Goal: Communication & Community: Answer question/provide support

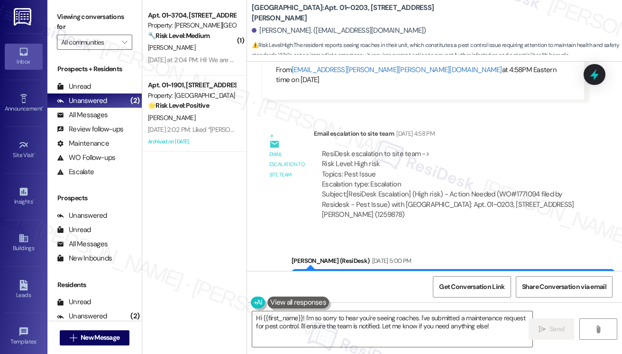
scroll to position [15991, 0]
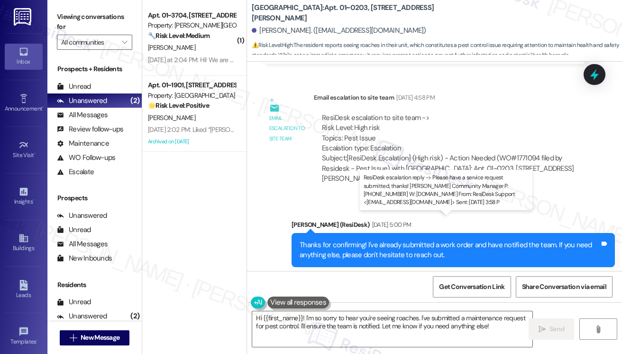
drag, startPoint x: 372, startPoint y: 232, endPoint x: 416, endPoint y: 233, distance: 43.6
click at [416, 330] on div "ResiDesk escalation reply -> Please have a service request submitted, thanks! […" at bounding box center [441, 350] width 238 height 40
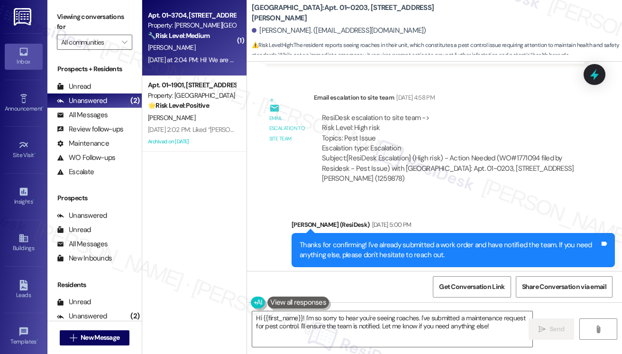
click at [194, 55] on div "[DATE] at 2:04 PM: Hi! We are moving out [DATE]. 2 questions 1) for astound, th…" at bounding box center [503, 59] width 711 height 9
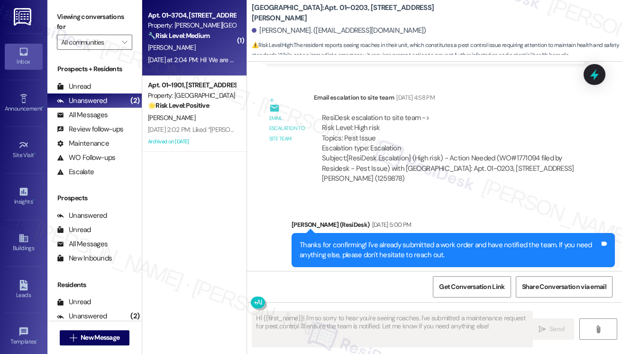
type textarea "Fetching suggested responses. Please feel free to read through the conversation…"
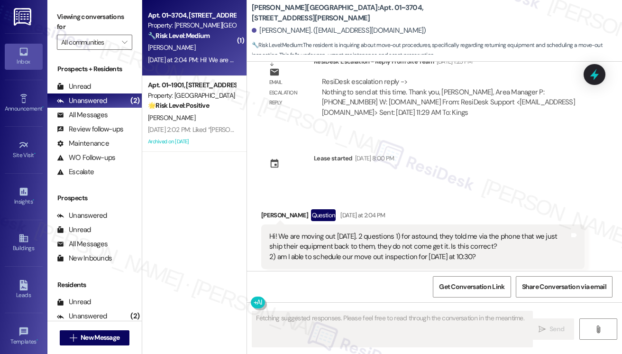
scroll to position [588, 0]
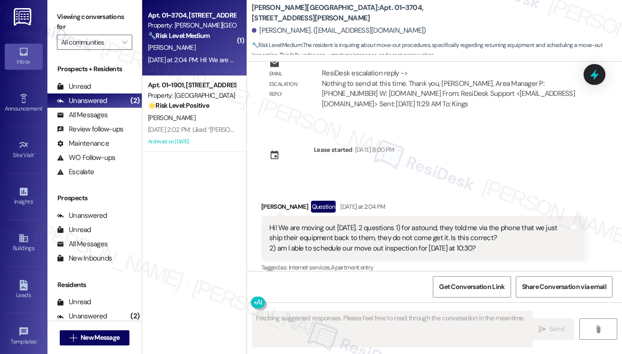
click at [347, 223] on div "Hi! We are moving out [DATE]. 2 questions 1) for astound, they told me via the …" at bounding box center [419, 238] width 300 height 30
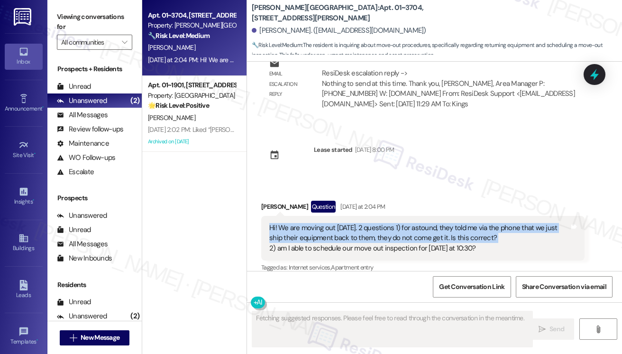
click at [347, 223] on div "Hi! We are moving out [DATE]. 2 questions 1) for astound, they told me via the …" at bounding box center [419, 238] width 300 height 30
click at [469, 223] on div "Hi! We are moving out [DATE]. 2 questions 1) for astound, they told me via the …" at bounding box center [419, 238] width 300 height 30
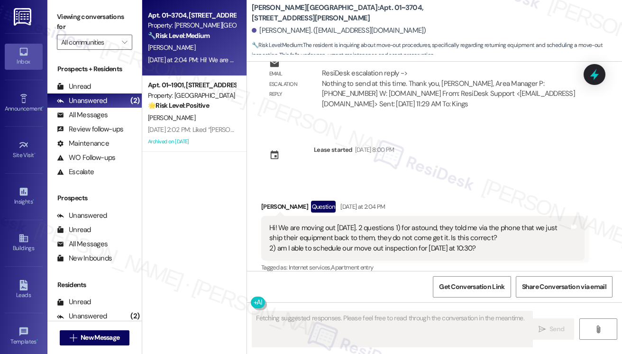
click at [469, 223] on div "Hi! We are moving out [DATE]. 2 questions 1) for astound, they told me via the …" at bounding box center [419, 238] width 300 height 30
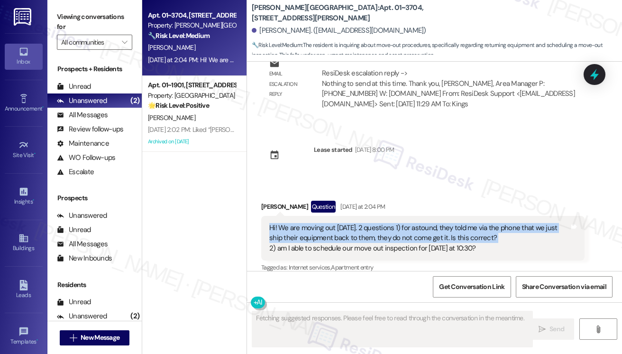
click at [469, 223] on div "Hi! We are moving out [DATE]. 2 questions 1) for astound, they told me via the …" at bounding box center [419, 238] width 300 height 30
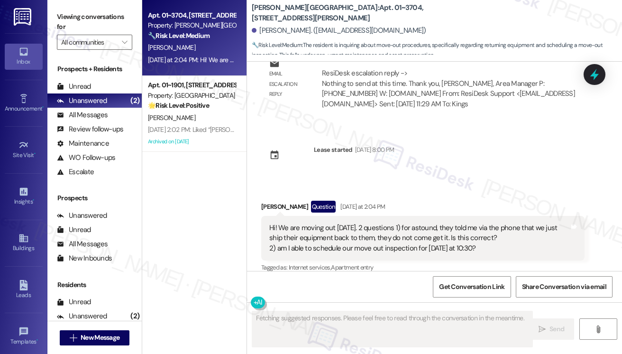
click at [354, 236] on div "Hi! We are moving out [DATE]. 2 questions 1) for astound, they told me via the …" at bounding box center [419, 238] width 300 height 30
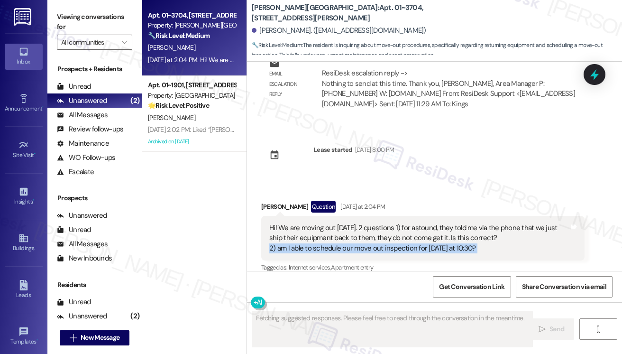
click at [354, 236] on div "Hi! We are moving out [DATE]. 2 questions 1) for astound, they told me via the …" at bounding box center [419, 238] width 300 height 30
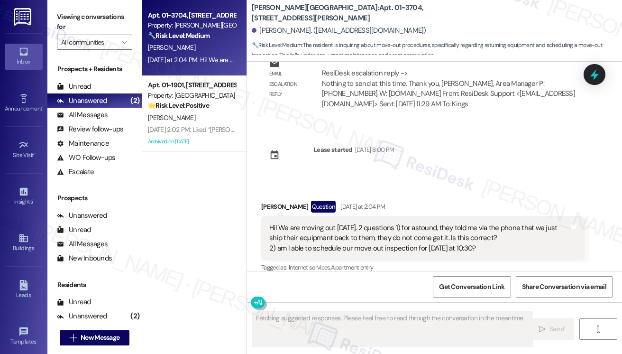
click at [408, 225] on div "Hi! We are moving out [DATE]. 2 questions 1) for astound, they told me via the …" at bounding box center [419, 238] width 300 height 30
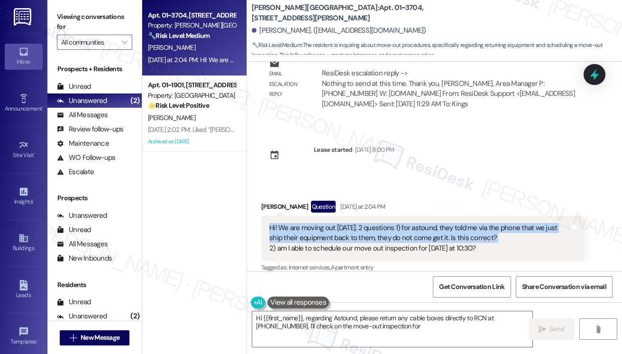
click at [408, 225] on div "Hi! We are moving out [DATE]. 2 questions 1) for astound, they told me via the …" at bounding box center [419, 238] width 300 height 30
click at [457, 223] on div "Hi! We are moving out [DATE]. 2 questions 1) for astound, they told me via the …" at bounding box center [419, 238] width 300 height 30
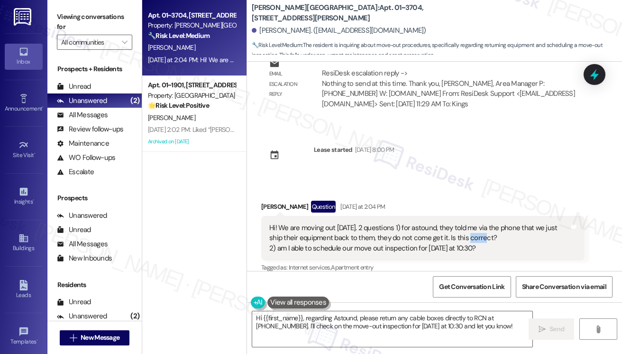
click at [457, 223] on div "Hi! We are moving out [DATE]. 2 questions 1) for astound, they told me via the …" at bounding box center [419, 238] width 300 height 30
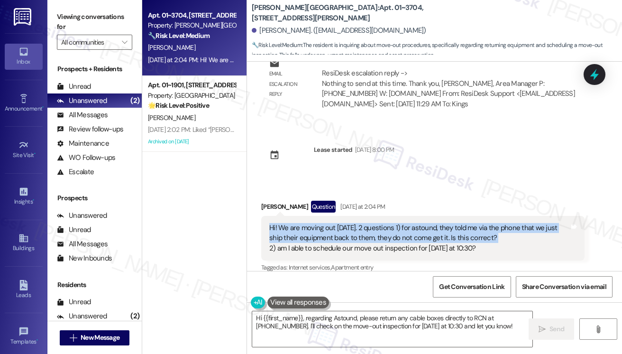
click at [457, 223] on div "Hi! We are moving out [DATE]. 2 questions 1) for astound, they told me via the …" at bounding box center [419, 238] width 300 height 30
click at [486, 223] on div "Hi! We are moving out [DATE]. 2 questions 1) for astound, they told me via the …" at bounding box center [419, 238] width 300 height 30
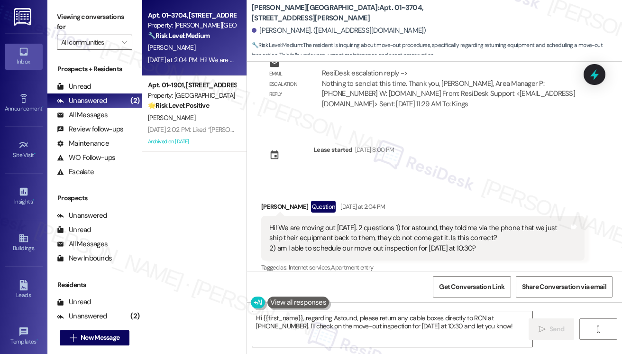
click at [346, 238] on div "Hi! We are moving out [DATE]. 2 questions 1) for astound, they told me via the …" at bounding box center [419, 238] width 300 height 30
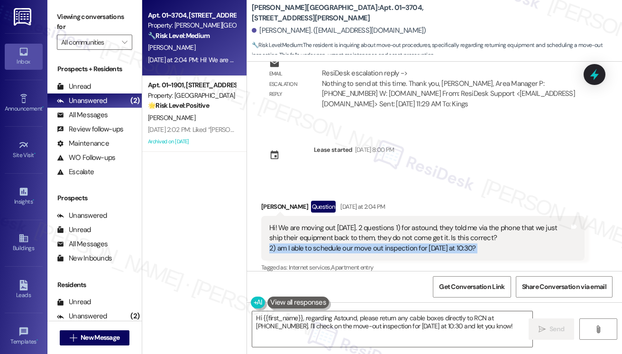
click at [346, 238] on div "Hi! We are moving out [DATE]. 2 questions 1) for astound, they told me via the …" at bounding box center [419, 238] width 300 height 30
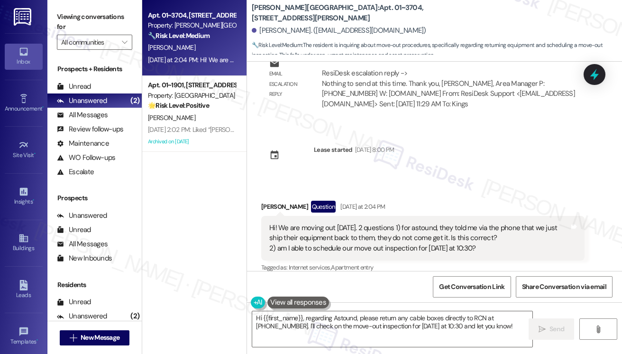
click at [317, 223] on div "Hi! We are moving out [DATE]. 2 questions 1) for astound, they told me via the …" at bounding box center [419, 238] width 300 height 30
click at [303, 223] on div "Hi! We are moving out [DATE]. 2 questions 1) for astound, they told me via the …" at bounding box center [419, 238] width 300 height 30
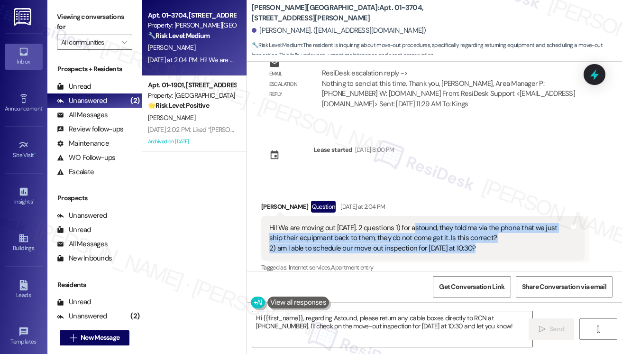
drag, startPoint x: 409, startPoint y: 216, endPoint x: 477, endPoint y: 236, distance: 71.6
click at [477, 236] on div "Hi! We are moving out [DATE]. 2 questions 1) for astound, they told me via the …" at bounding box center [419, 238] width 300 height 30
click at [322, 229] on div "Hi! We are moving out [DATE]. 2 questions 1) for astound, they told me via the …" at bounding box center [419, 238] width 300 height 30
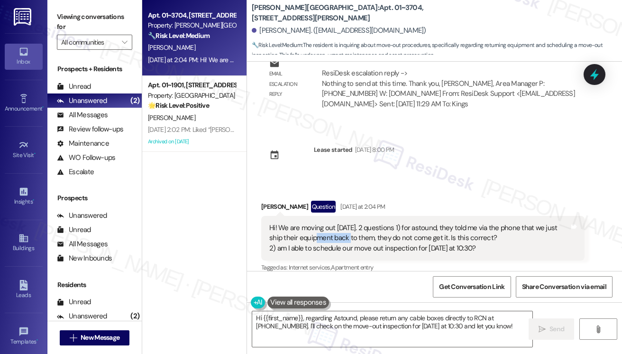
click at [322, 229] on div "Hi! We are moving out [DATE]. 2 questions 1) for astound, they told me via the …" at bounding box center [419, 238] width 300 height 30
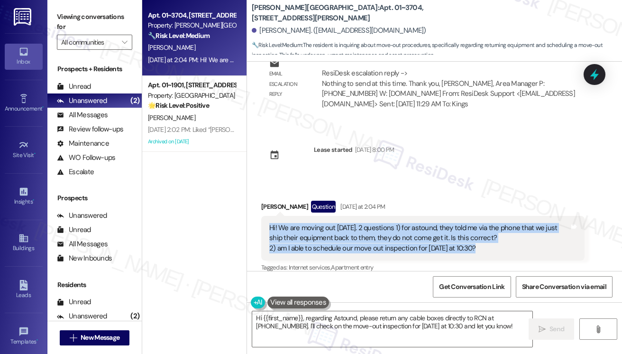
drag, startPoint x: 269, startPoint y: 218, endPoint x: 498, endPoint y: 239, distance: 229.5
click at [498, 239] on div "Hi! We are moving out [DATE]. 2 questions 1) for astound, they told me via the …" at bounding box center [419, 238] width 300 height 30
copy div "Hi! We are moving out [DATE]. 2 questions 1) for astound, they told me via the …"
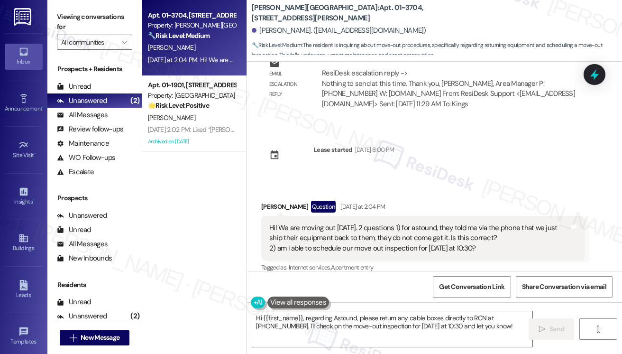
click at [81, 20] on label "Viewing conversations for" at bounding box center [94, 21] width 75 height 25
drag, startPoint x: 427, startPoint y: 228, endPoint x: 469, endPoint y: 226, distance: 42.7
click at [469, 226] on div "Hi! We are moving out [DATE]. 2 questions 1) for astound, they told me via the …" at bounding box center [419, 238] width 300 height 30
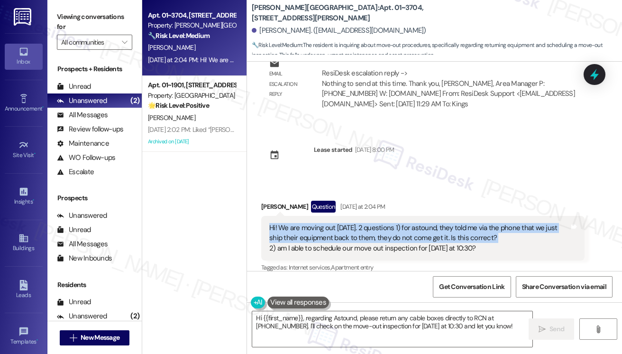
click at [469, 226] on div "Hi! We are moving out [DATE]. 2 questions 1) for astound, they told me via the …" at bounding box center [419, 238] width 300 height 30
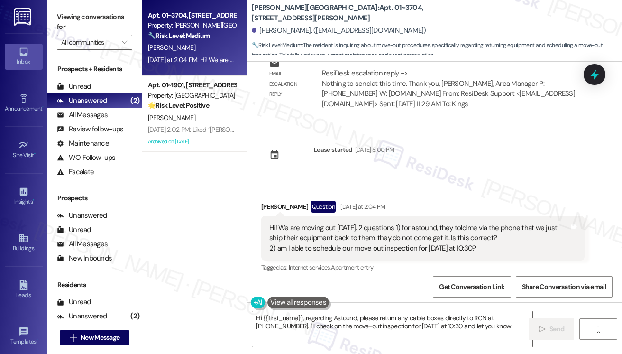
click at [360, 242] on div "Hi! We are moving out [DATE]. 2 questions 1) for astound, they told me via the …" at bounding box center [422, 238] width 323 height 45
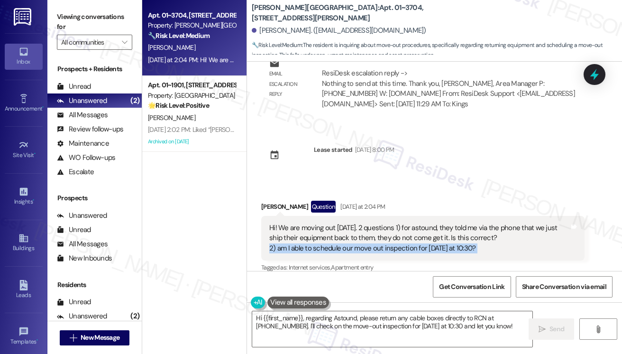
click at [360, 242] on div "Hi! We are moving out [DATE]. 2 questions 1) for astound, they told me via the …" at bounding box center [422, 238] width 323 height 45
click at [332, 238] on div "Hi! We are moving out [DATE]. 2 questions 1) for astound, they told me via the …" at bounding box center [419, 238] width 300 height 30
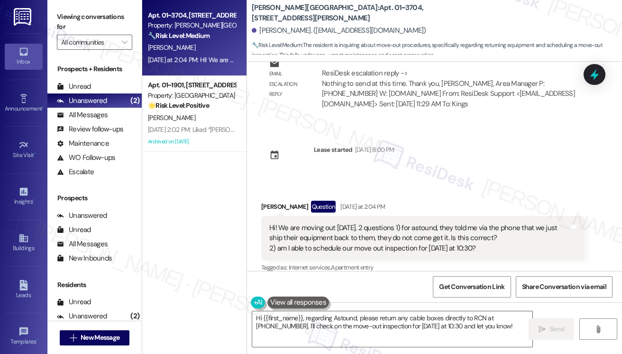
drag, startPoint x: 79, startPoint y: 22, endPoint x: 108, endPoint y: 28, distance: 29.6
click at [79, 22] on label "Viewing conversations for" at bounding box center [94, 21] width 75 height 25
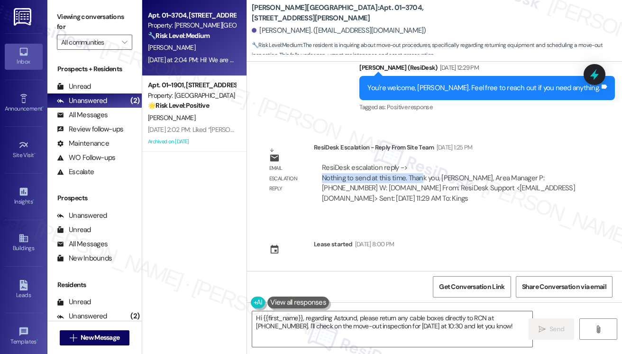
drag, startPoint x: 319, startPoint y: 167, endPoint x: 420, endPoint y: 168, distance: 100.5
click at [420, 168] on div "ResiDesk escalation reply -> Nothing to send at this time. Thank you, [PERSON_N…" at bounding box center [449, 182] width 271 height 55
click at [425, 168] on div "ResiDesk escalation reply -> Nothing to send at this time. Thank you, [PERSON_N…" at bounding box center [448, 183] width 253 height 40
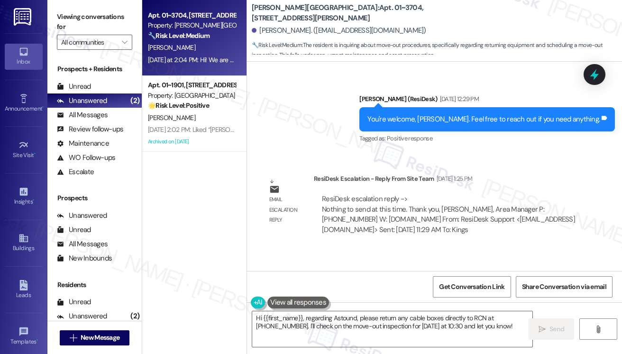
scroll to position [447, 0]
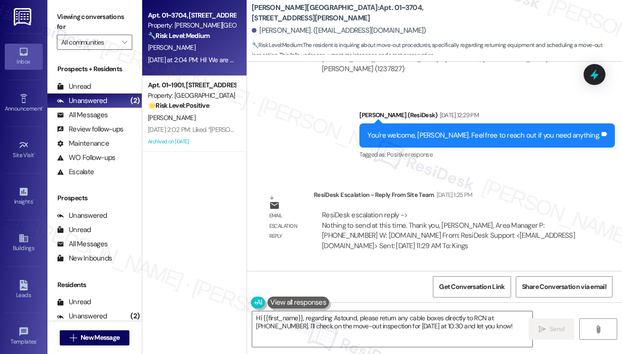
click at [441, 123] on div "You're welcome, [PERSON_NAME]. Feel free to reach out if you need anything. Tag…" at bounding box center [487, 135] width 256 height 24
click at [438, 123] on div "You're welcome, [PERSON_NAME]. Feel free to reach out if you need anything. Tag…" at bounding box center [487, 135] width 256 height 24
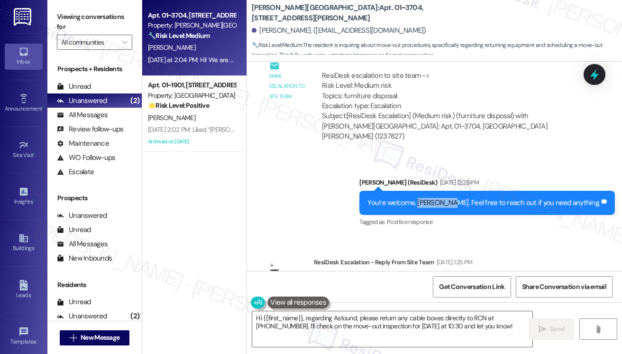
scroll to position [304, 0]
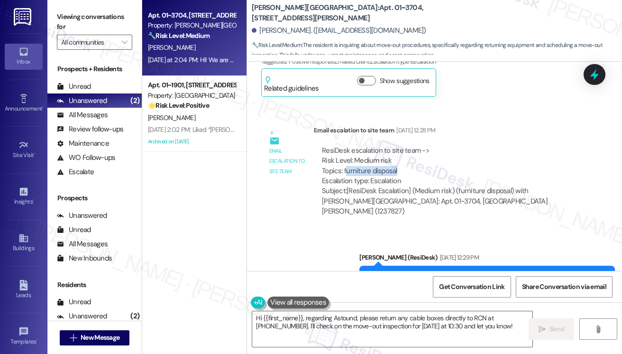
drag, startPoint x: 347, startPoint y: 171, endPoint x: 414, endPoint y: 171, distance: 66.8
click at [413, 171] on div "ResiDesk escalation to site team -> Risk Level: Medium risk Topics: furniture d…" at bounding box center [449, 166] width 255 height 41
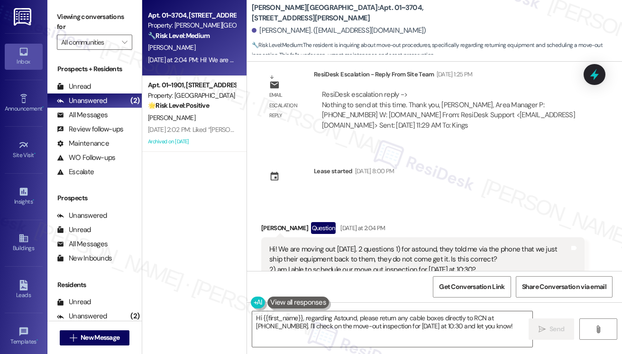
scroll to position [589, 0]
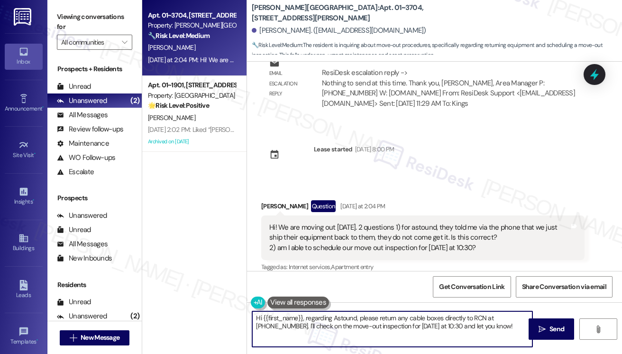
click at [304, 315] on textarea "Hi {{first_name}}, regarding Astound, please return any cable boxes directly to…" at bounding box center [392, 329] width 280 height 36
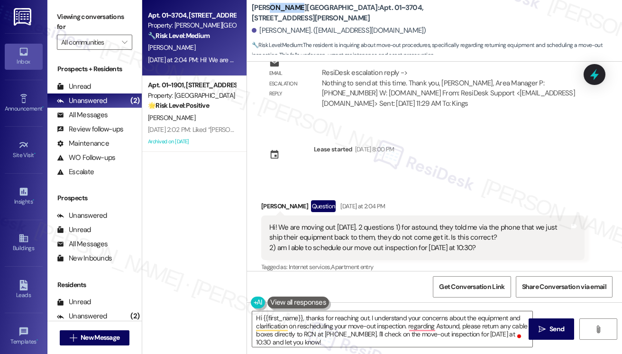
drag, startPoint x: 270, startPoint y: 15, endPoint x: 292, endPoint y: 15, distance: 21.8
click at [292, 15] on b "[PERSON_NAME][GEOGRAPHIC_DATA]: Apt. 01~[STREET_ADDRESS][PERSON_NAME]" at bounding box center [347, 13] width 190 height 20
click at [293, 15] on b "[PERSON_NAME][GEOGRAPHIC_DATA]: Apt. 01~[STREET_ADDRESS][PERSON_NAME]" at bounding box center [347, 13] width 190 height 20
click at [314, 26] on div "[PERSON_NAME]. ([EMAIL_ADDRESS][DOMAIN_NAME])" at bounding box center [339, 31] width 174 height 10
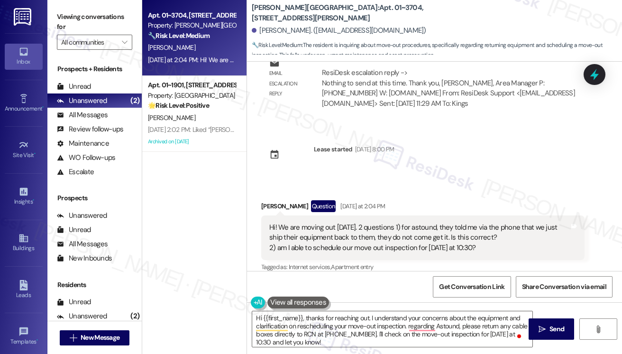
click at [264, 12] on b "[PERSON_NAME][GEOGRAPHIC_DATA]: Apt. 01~[STREET_ADDRESS][PERSON_NAME]" at bounding box center [347, 13] width 190 height 20
copy b "[PERSON_NAME]"
click at [64, 8] on div "Viewing conversations for All communities " at bounding box center [94, 29] width 94 height 59
click at [318, 222] on div "Hi! We are moving out [DATE]. 2 questions 1) for astound, they told me via the …" at bounding box center [419, 237] width 300 height 30
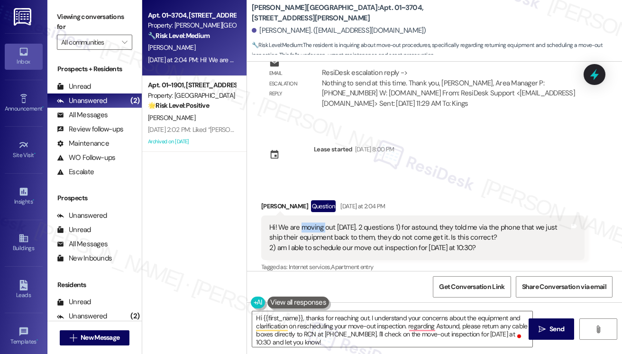
click at [318, 222] on div "Hi! We are moving out [DATE]. 2 questions 1) for astound, they told me via the …" at bounding box center [419, 237] width 300 height 30
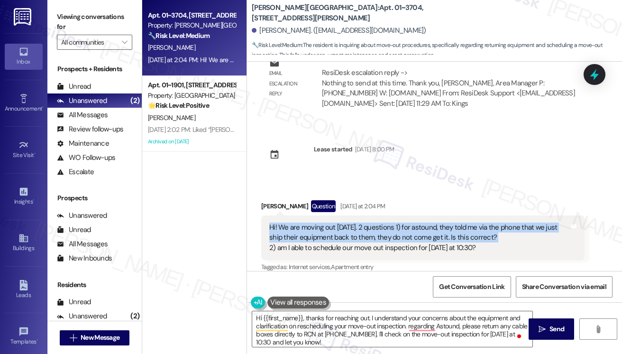
click at [318, 222] on div "Hi! We are moving out [DATE]. 2 questions 1) for astound, they told me via the …" at bounding box center [419, 237] width 300 height 30
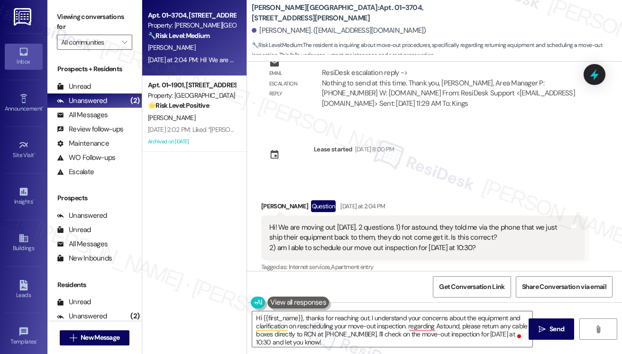
click at [71, 22] on label "Viewing conversations for" at bounding box center [94, 21] width 75 height 25
click at [300, 222] on div "Hi! We are moving out [DATE]. 2 questions 1) for astound, they told me via the …" at bounding box center [419, 237] width 300 height 30
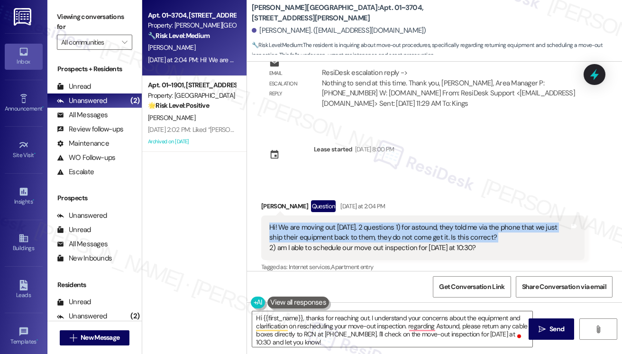
click at [300, 222] on div "Hi! We are moving out [DATE]. 2 questions 1) for astound, they told me via the …" at bounding box center [419, 237] width 300 height 30
click at [317, 229] on div "Hi! We are moving out [DATE]. 2 questions 1) for astound, they told me via the …" at bounding box center [419, 237] width 300 height 30
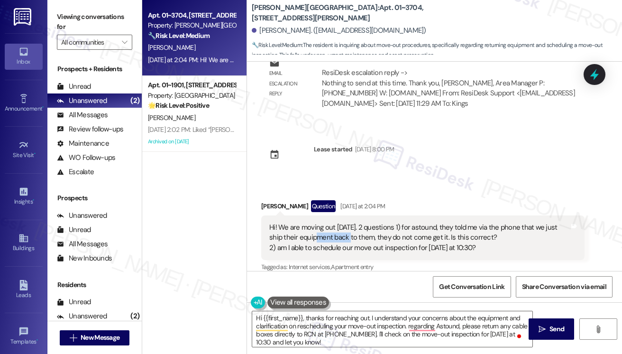
click at [317, 229] on div "Hi! We are moving out [DATE]. 2 questions 1) for astound, they told me via the …" at bounding box center [419, 237] width 300 height 30
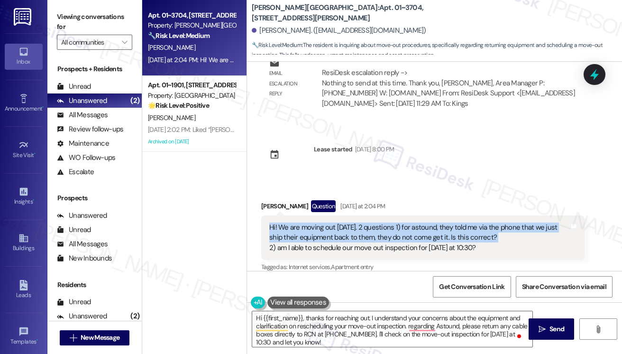
click at [317, 229] on div "Hi! We are moving out [DATE]. 2 questions 1) for astound, they told me via the …" at bounding box center [419, 237] width 300 height 30
click at [381, 222] on div "Hi! We are moving out [DATE]. 2 questions 1) for astound, they told me via the …" at bounding box center [419, 237] width 300 height 30
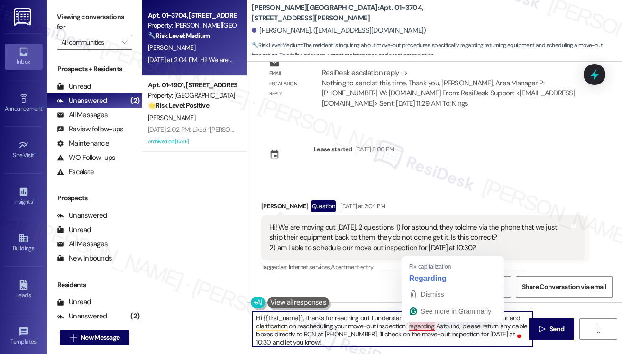
scroll to position [2, 0]
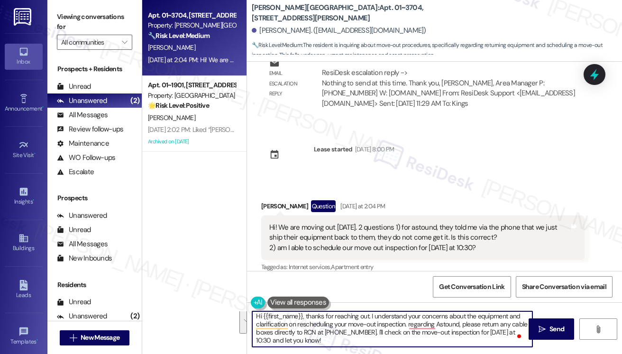
drag, startPoint x: 410, startPoint y: 325, endPoint x: 427, endPoint y: 344, distance: 25.5
click at [427, 344] on textarea "Hi {{first_name}}, thanks for reaching out. I understand your concerns about th…" at bounding box center [392, 329] width 280 height 36
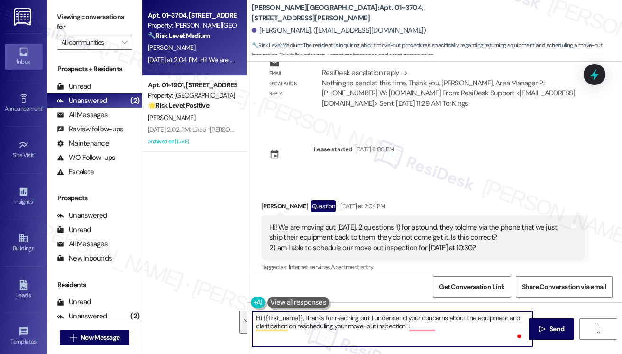
scroll to position [0, 0]
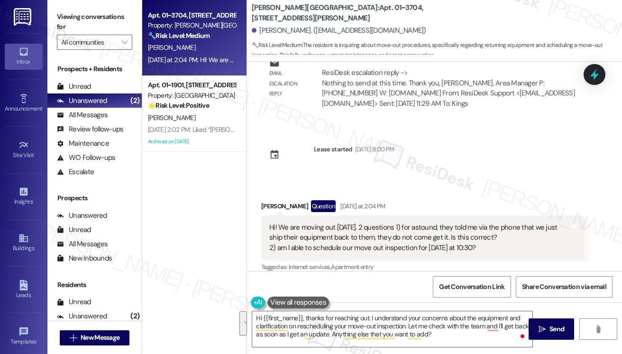
drag, startPoint x: 63, startPoint y: 9, endPoint x: 88, endPoint y: 10, distance: 25.7
click at [63, 9] on div "Viewing conversations for All communities " at bounding box center [94, 29] width 94 height 59
click at [54, 5] on div "Viewing conversations for All communities " at bounding box center [94, 29] width 94 height 59
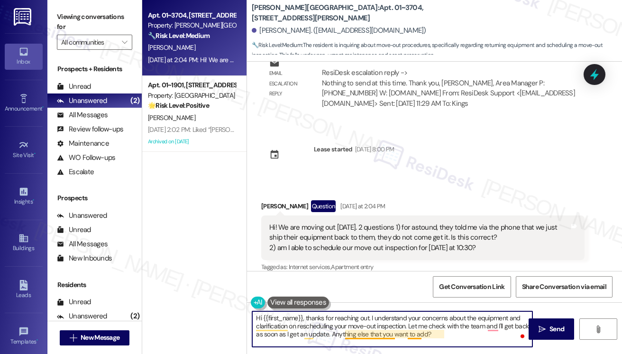
click at [421, 329] on textarea "Hi {{first_name}}, thanks for reaching out. I understand your concerns about th…" at bounding box center [392, 329] width 280 height 36
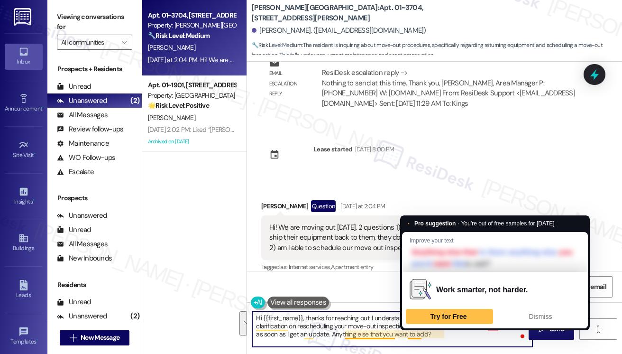
paste textarea "! I understand your concerns about the equipment and the move-out inspection. I…"
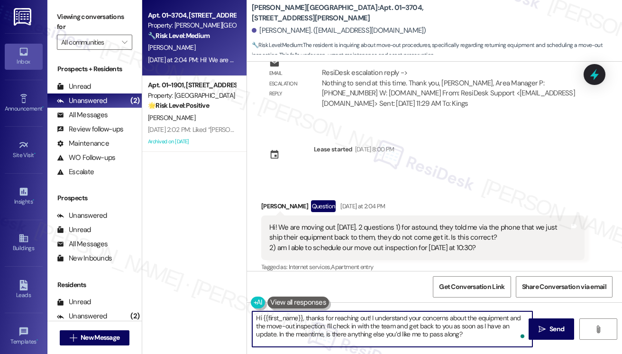
click at [476, 316] on textarea "Hi {{first_name}}, thanks for reaching out! I understand your concerns about th…" at bounding box center [392, 329] width 280 height 36
click at [308, 327] on textarea "Hi {{first_name}}, thanks for reaching out! I understand your concerns about [P…" at bounding box center [392, 329] width 280 height 36
click at [430, 327] on textarea "Hi {{first_name}}, thanks for reaching out! I understand your concerns about [P…" at bounding box center [392, 329] width 280 height 36
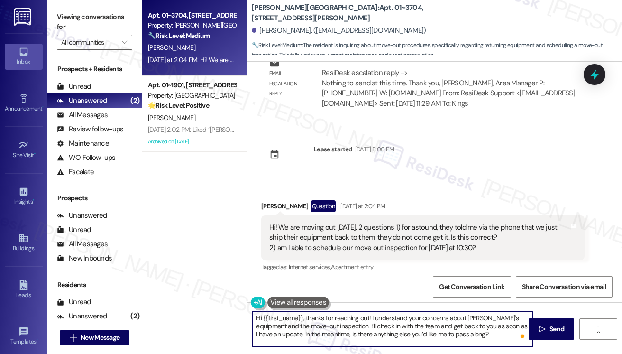
click at [430, 327] on textarea "Hi {{first_name}}, thanks for reaching out! I understand your concerns about [P…" at bounding box center [392, 329] width 280 height 36
click at [336, 324] on textarea "Hi {{first_name}}, thanks for reaching out! I understand your concerns about [P…" at bounding box center [392, 329] width 280 height 36
type textarea "Hi {{first_name}}, thanks for reaching out! I understand your concerns about [P…"
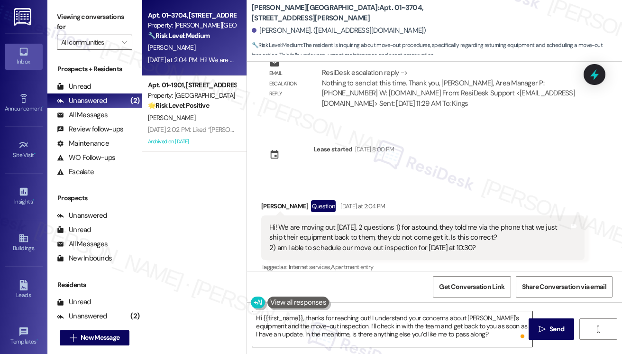
click at [533, 326] on button " Send" at bounding box center [552, 328] width 46 height 21
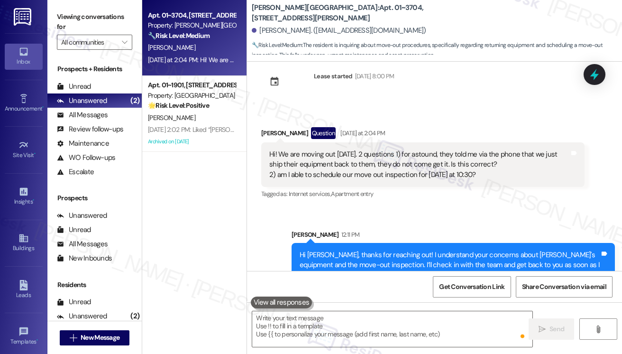
scroll to position [675, 0]
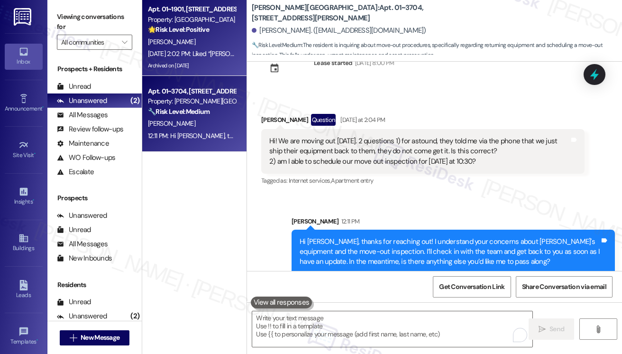
click at [195, 49] on div "[DATE] 2:02 PM: Liked “[PERSON_NAME] ([PERSON_NAME]): Great! If you have any ot…" at bounding box center [367, 53] width 439 height 9
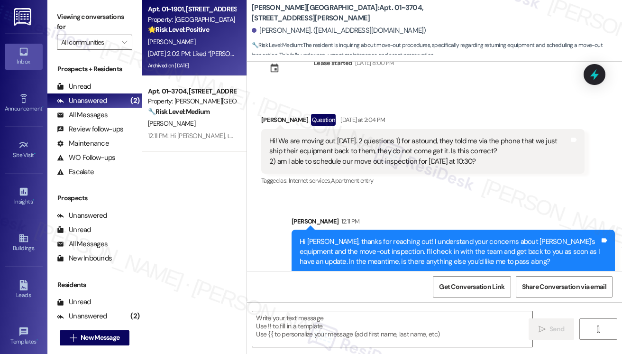
type textarea "Fetching suggested responses. Please feel free to read through the conversation…"
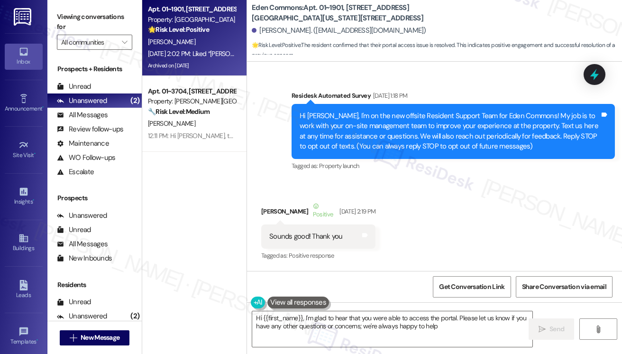
type textarea "Hi {{first_name}}, I'm glad to hear that you were able to access the portal. Pl…"
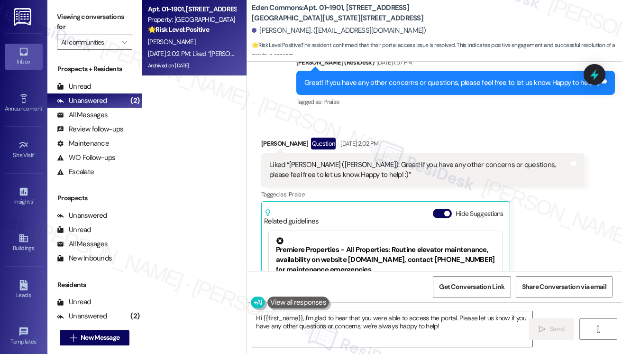
scroll to position [6120, 0]
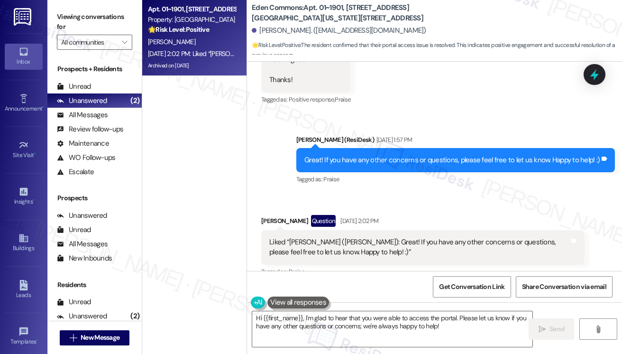
click at [347, 237] on div "Liked “[PERSON_NAME] ([PERSON_NAME]): Great! If you have any other concerns or …" at bounding box center [419, 247] width 300 height 20
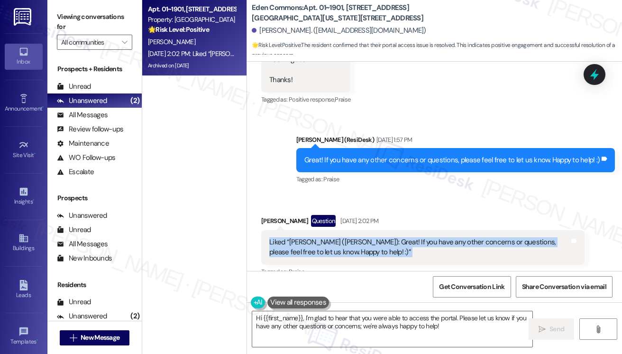
click at [347, 237] on div "Liked “[PERSON_NAME] ([PERSON_NAME]): Great! If you have any other concerns or …" at bounding box center [419, 247] width 300 height 20
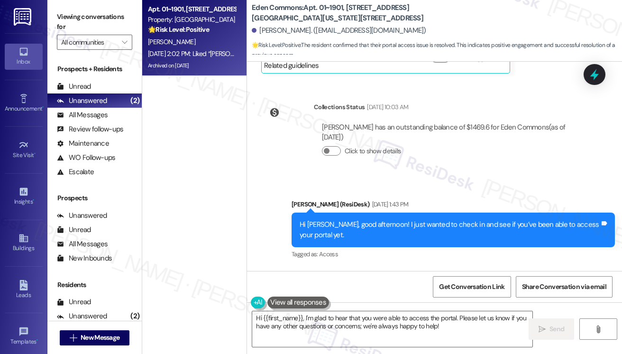
scroll to position [5836, 0]
